Goal: Check status: Check status

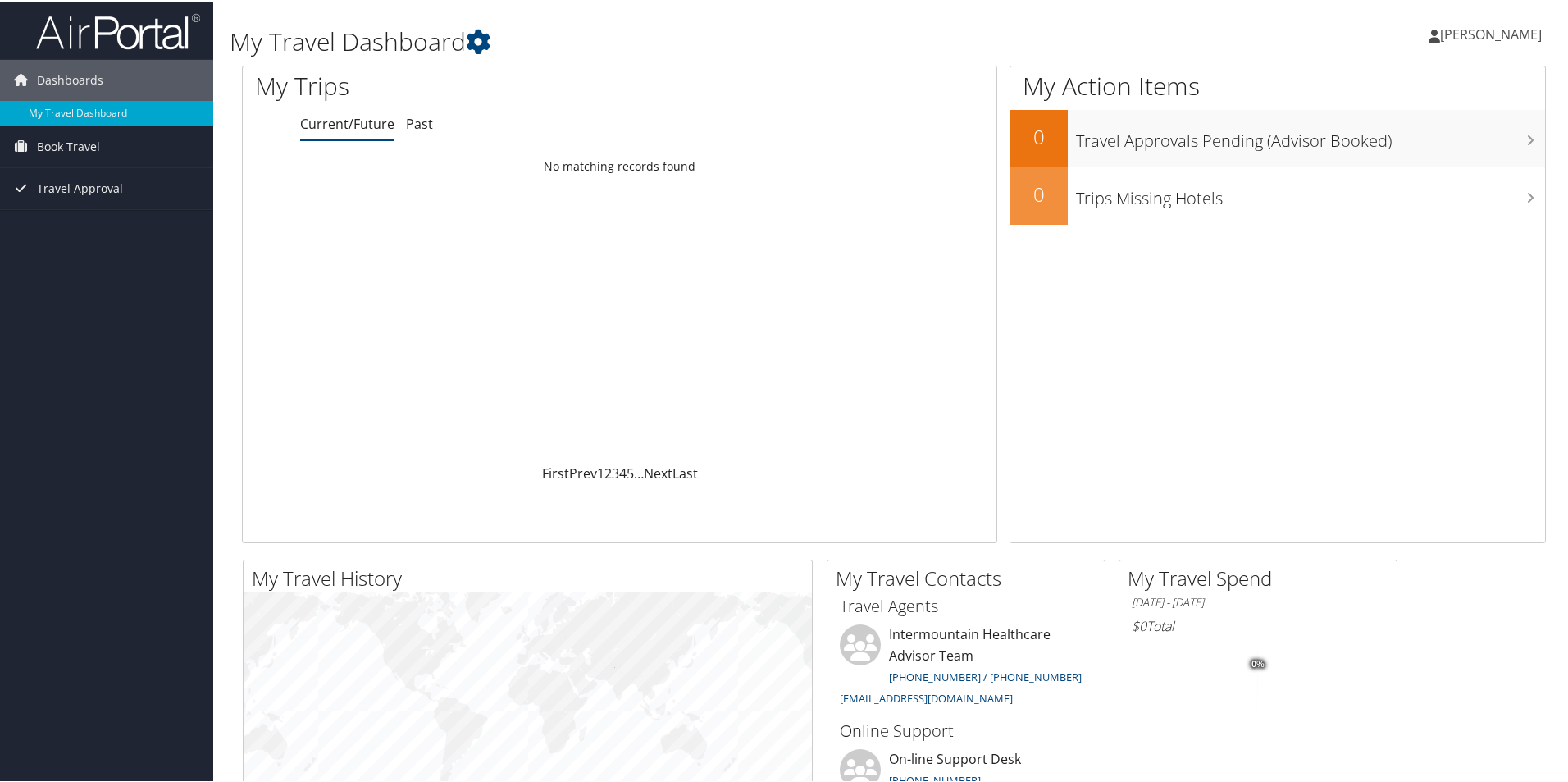
click at [345, 128] on link "Current/Future" at bounding box center [348, 122] width 95 height 18
click at [372, 123] on link "Current/Future" at bounding box center [348, 122] width 95 height 18
click at [320, 123] on link "Current/Future" at bounding box center [348, 122] width 95 height 18
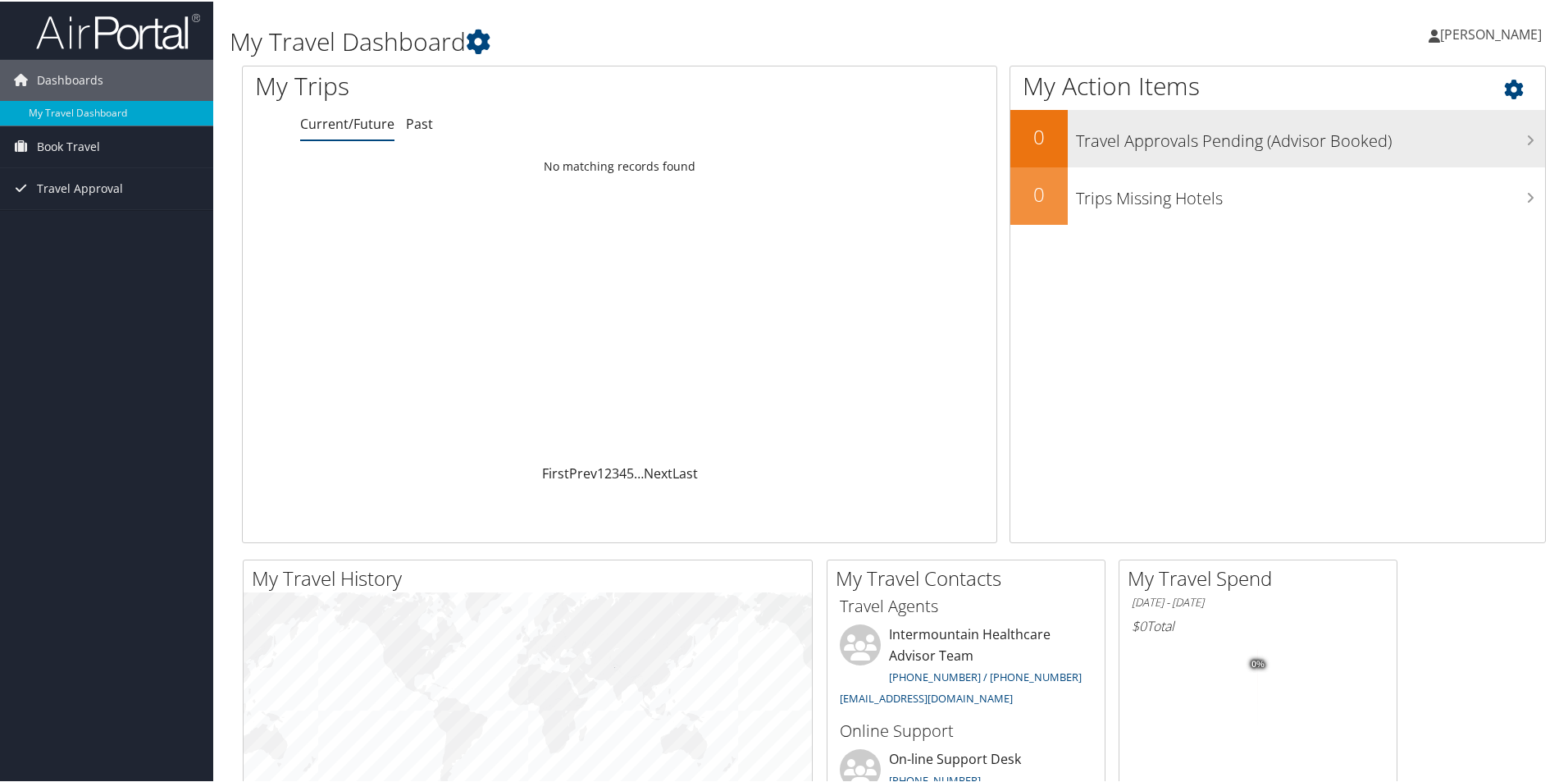
click at [1150, 144] on h3 "Travel Approvals Pending (Advisor Booked)" at bounding box center [1311, 136] width 469 height 32
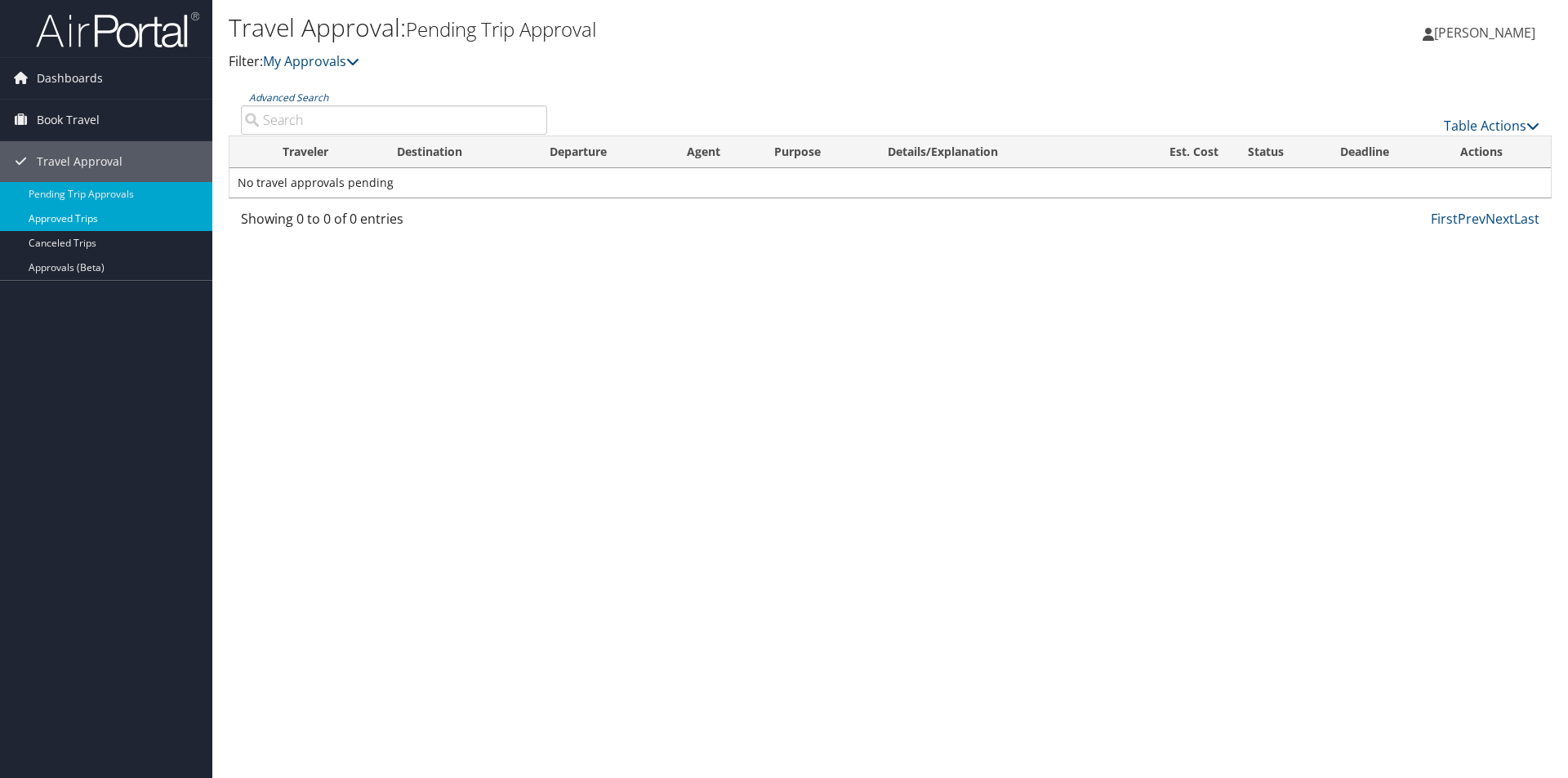
click at [97, 220] on link "Approved Trips" at bounding box center [106, 219] width 213 height 24
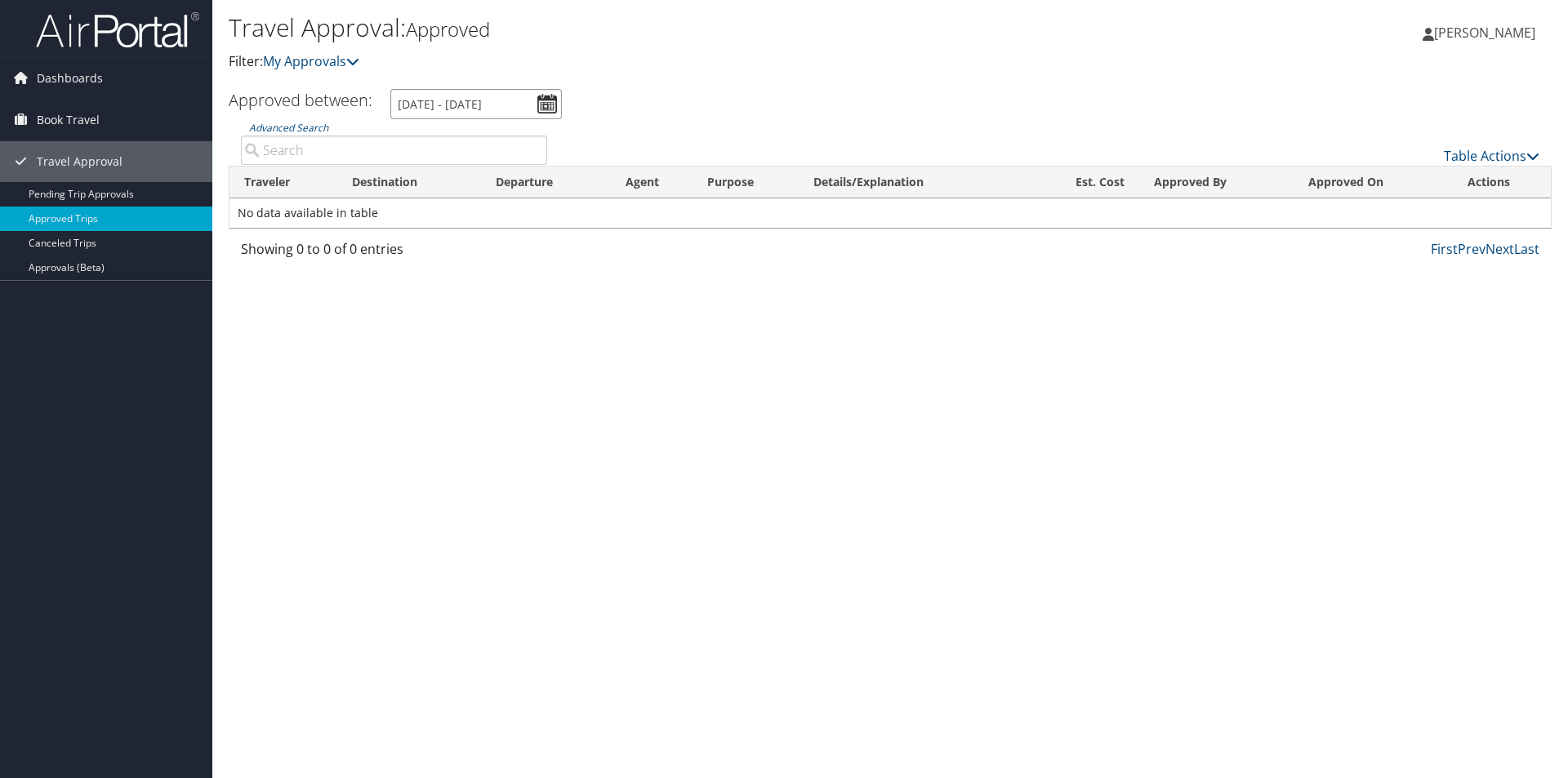
click at [541, 105] on input "8/8/2025 - 9/8/2025" at bounding box center [476, 104] width 172 height 30
click at [546, 100] on input "8/8/2025 - 9/8/2025" at bounding box center [476, 104] width 172 height 30
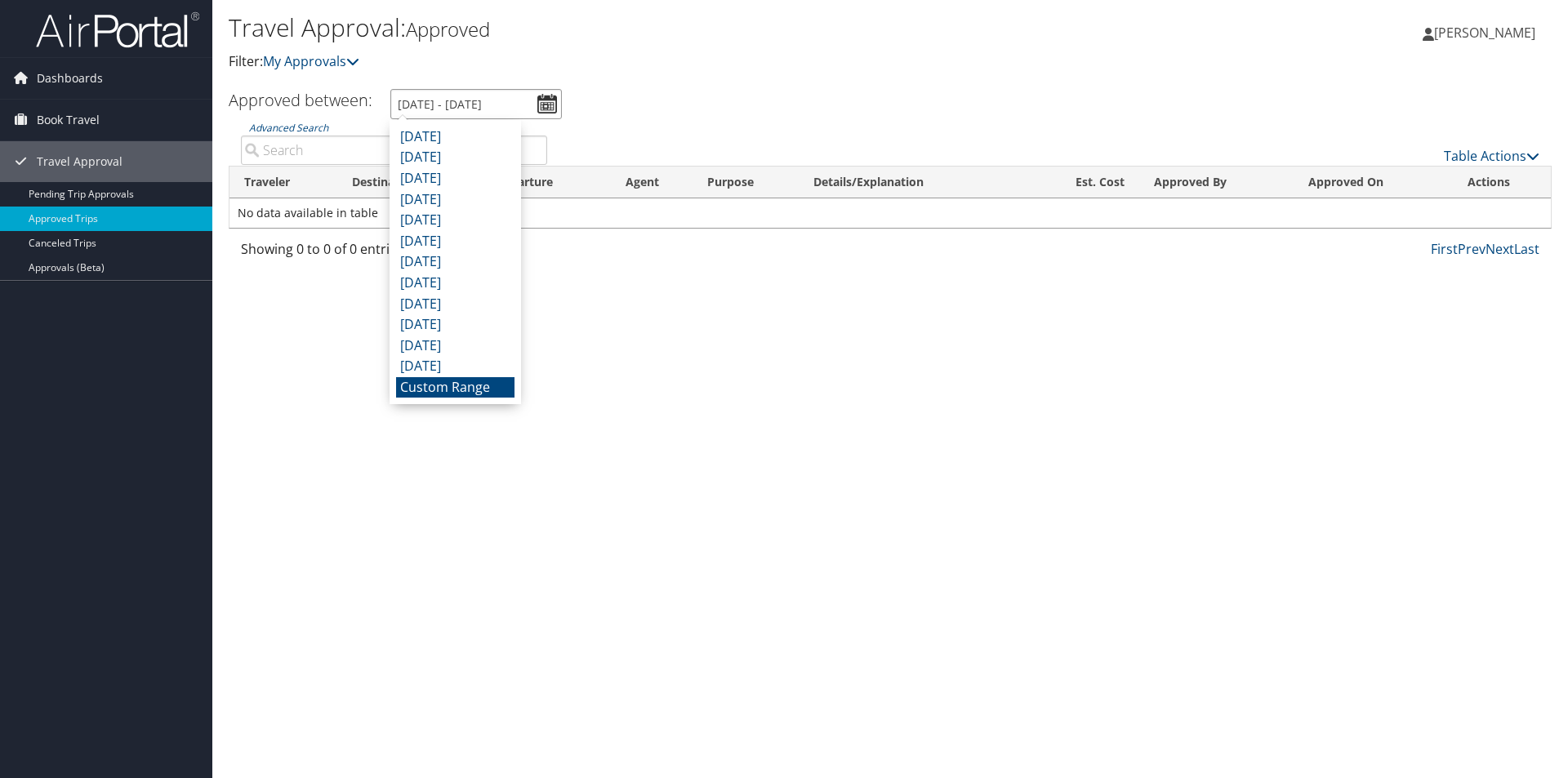
click at [546, 100] on input "8/8/2025 - 9/8/2025" at bounding box center [476, 104] width 172 height 30
click at [606, 87] on div "Travel Approval: Approved Filter: My Approvals" at bounding box center [669, 48] width 882 height 81
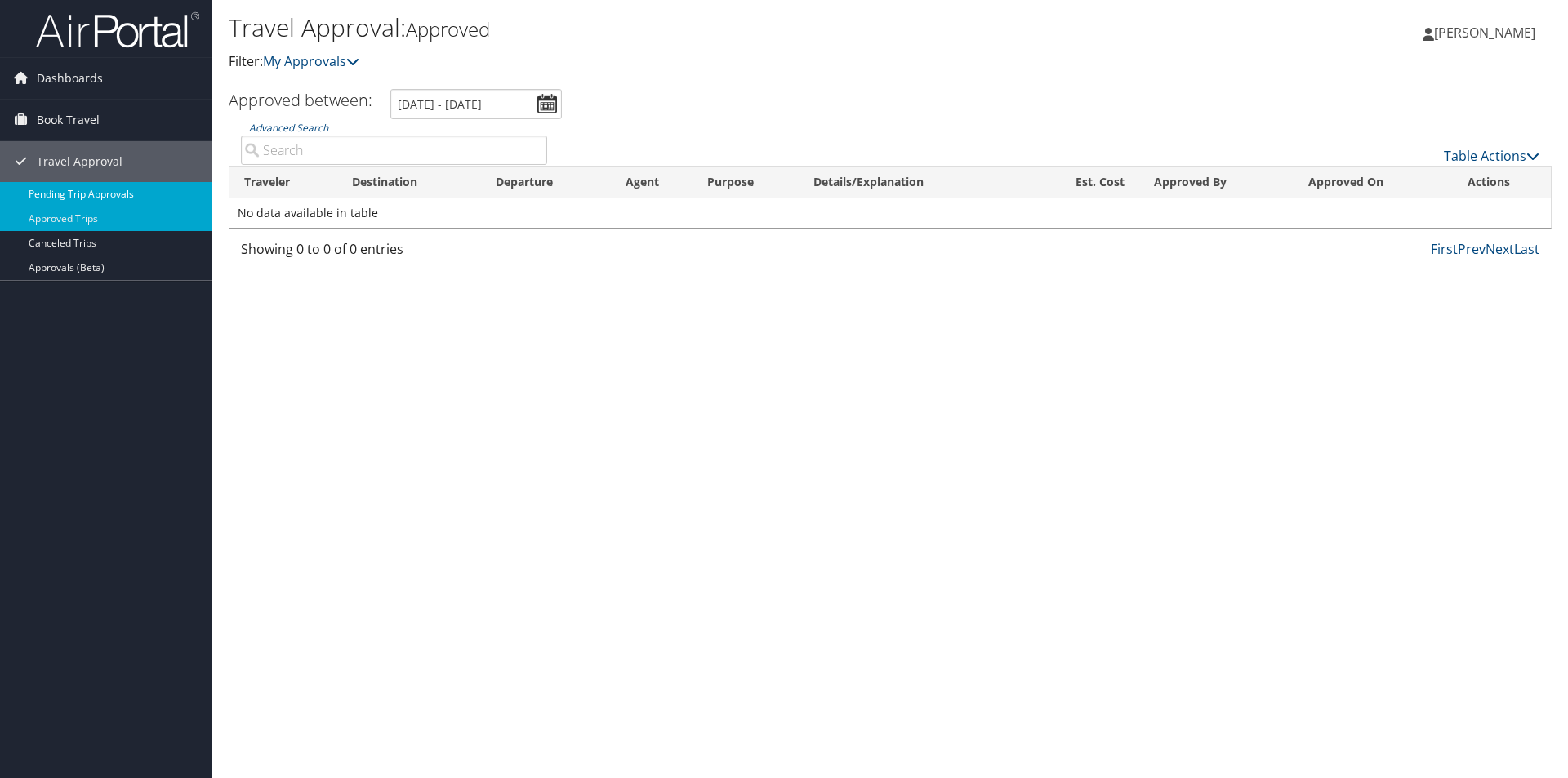
click at [96, 193] on link "Pending Trip Approvals" at bounding box center [106, 194] width 213 height 24
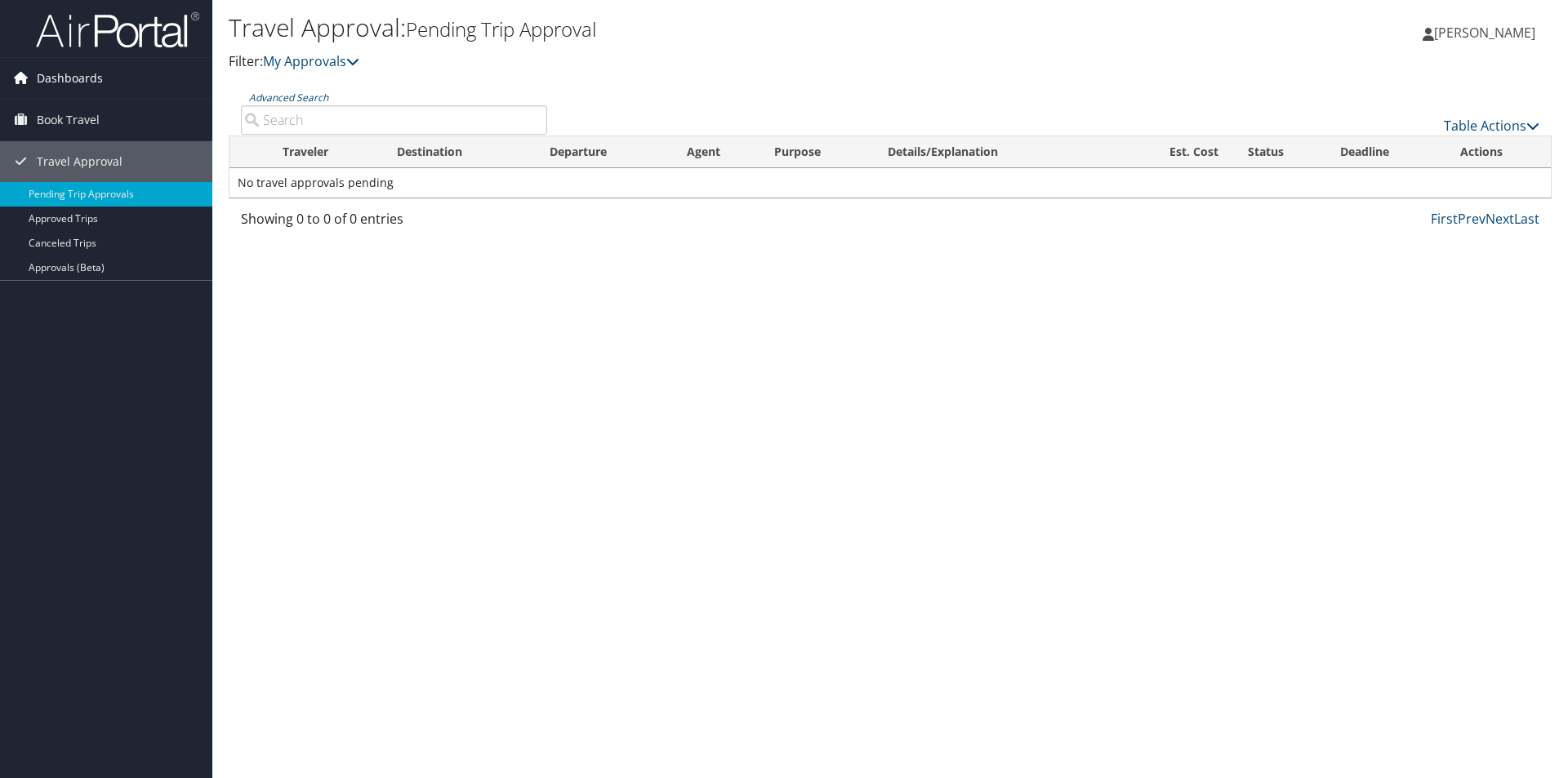
click at [74, 81] on span "Dashboards" at bounding box center [70, 78] width 66 height 41
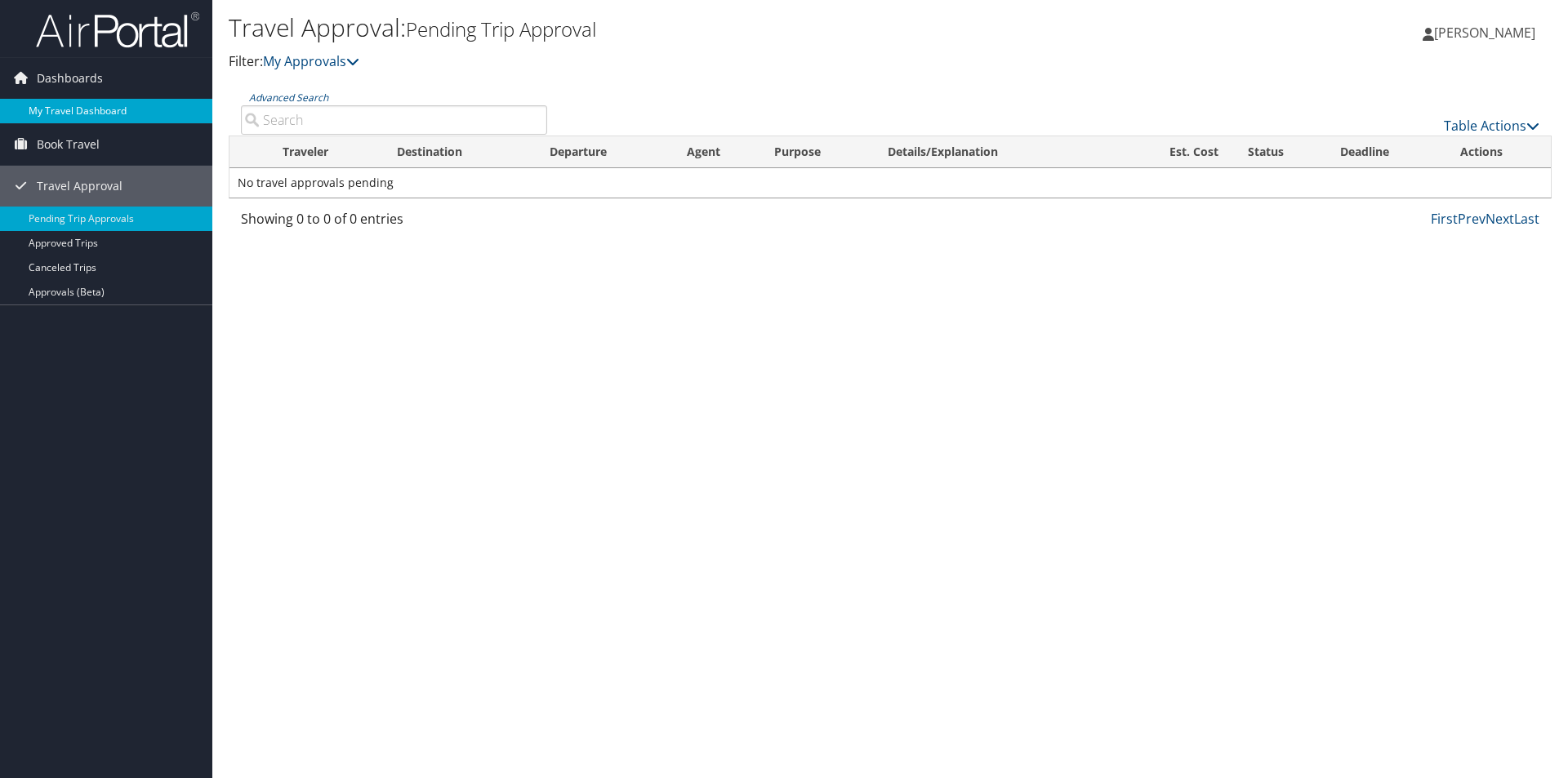
click at [76, 110] on link "My Travel Dashboard" at bounding box center [106, 111] width 213 height 24
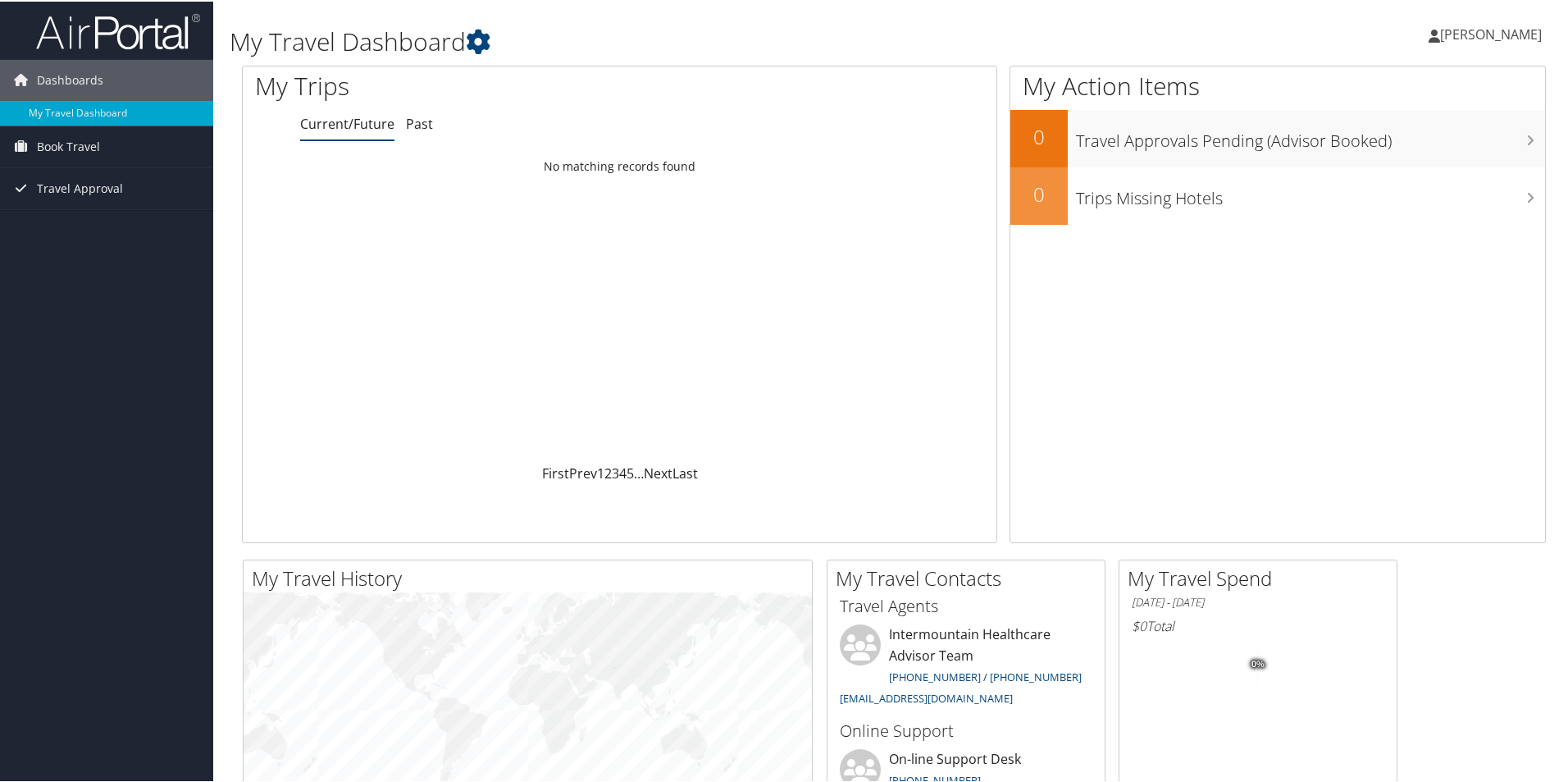
click at [357, 126] on link "Current/Future" at bounding box center [348, 122] width 95 height 18
click at [1508, 90] on icon at bounding box center [1528, 84] width 48 height 28
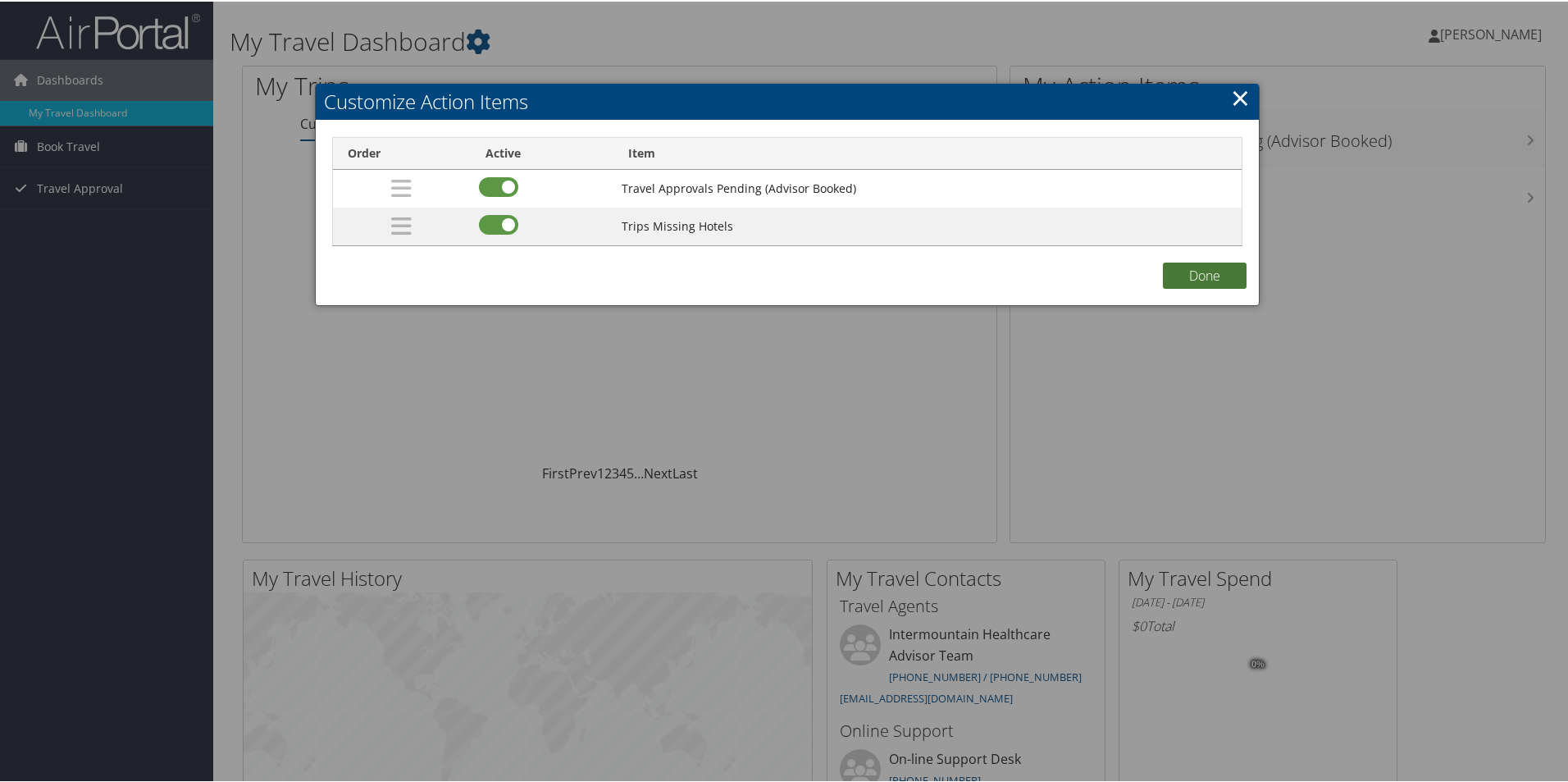
click at [1201, 284] on button "Done" at bounding box center [1205, 274] width 84 height 26
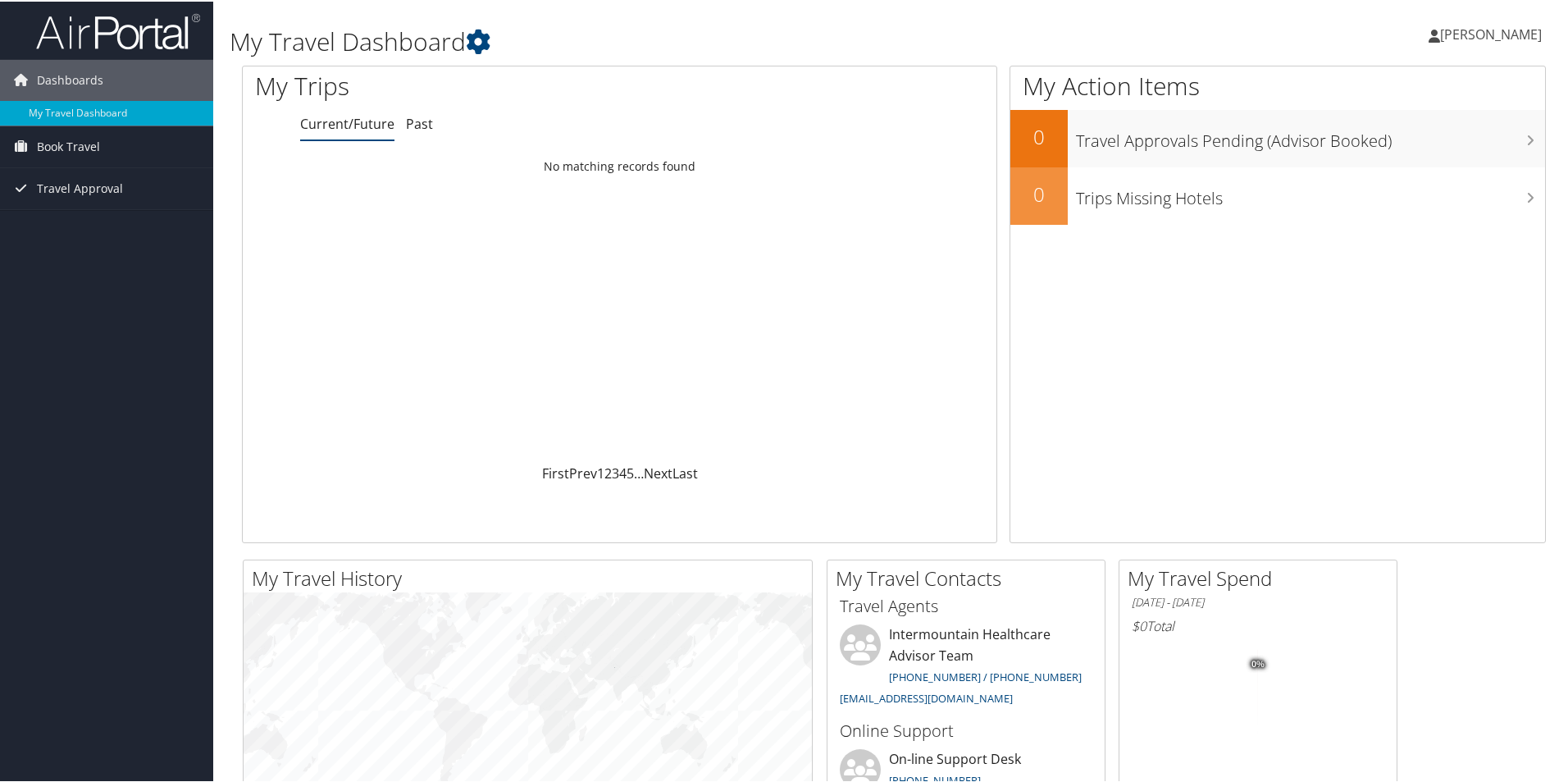
click at [1429, 35] on icon at bounding box center [1434, 34] width 11 height 13
click at [1416, 136] on link "View Travel Profile" at bounding box center [1448, 146] width 183 height 28
